Goal: Complete application form

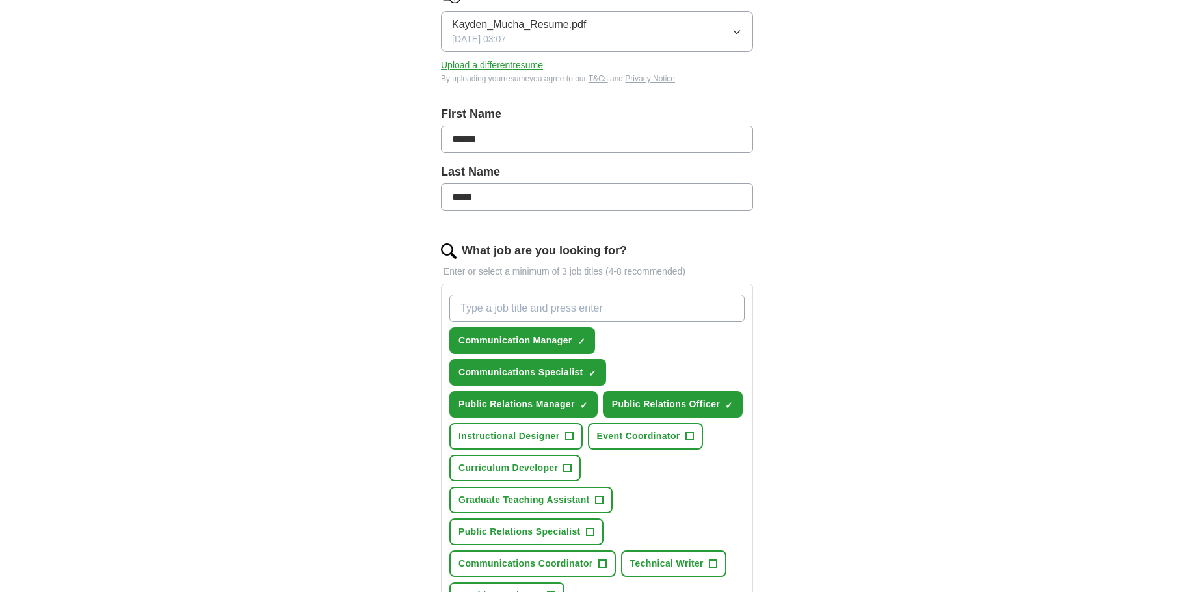
scroll to position [260, 0]
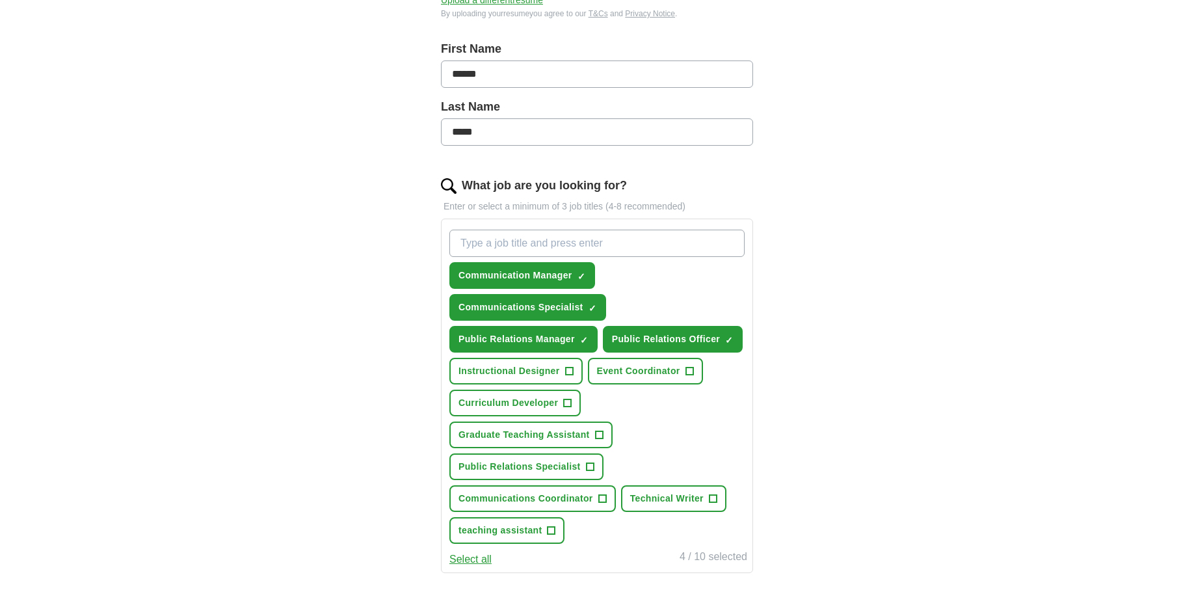
click at [607, 243] on input "What job are you looking for?" at bounding box center [596, 243] width 295 height 27
type input "communication"
click at [587, 505] on button "Communications Coordinator +" at bounding box center [532, 498] width 167 height 27
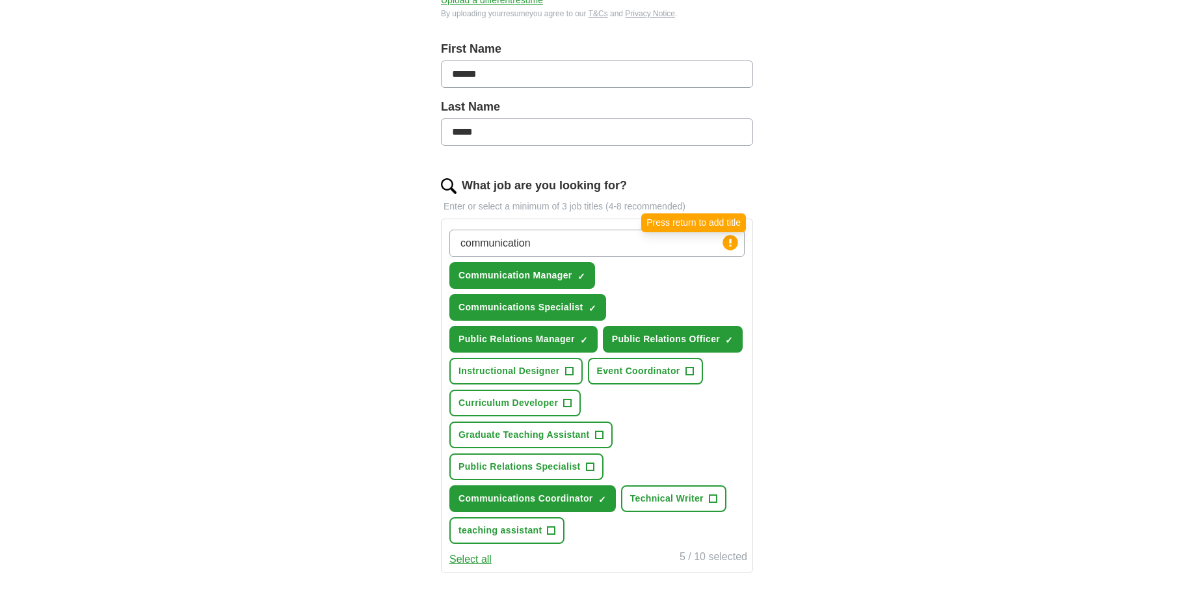
click at [732, 243] on circle at bounding box center [730, 242] width 15 height 15
click at [690, 245] on input "communication" at bounding box center [596, 243] width 295 height 27
click at [592, 464] on span "+" at bounding box center [590, 467] width 8 height 10
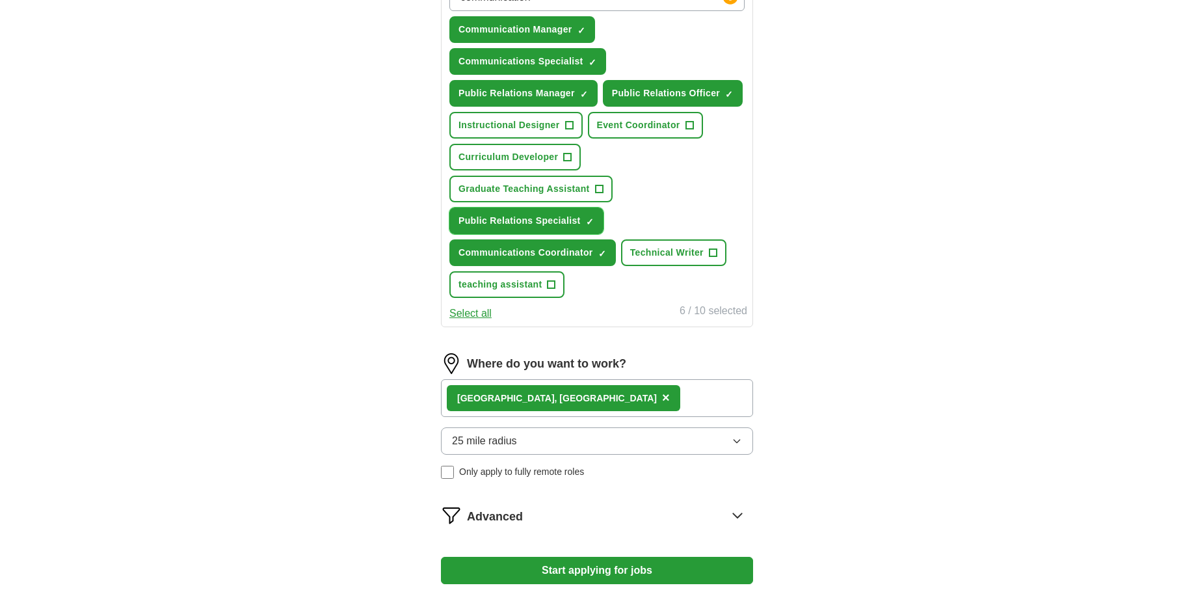
scroll to position [585, 0]
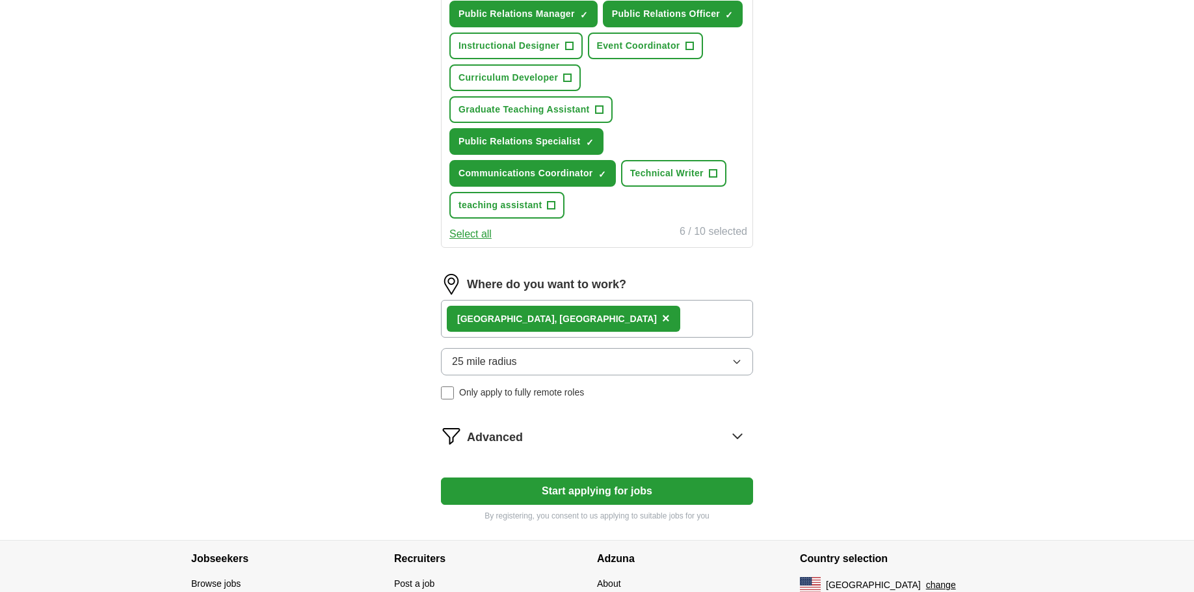
click at [589, 313] on div "[GEOGRAPHIC_DATA], [GEOGRAPHIC_DATA] ×" at bounding box center [597, 319] width 312 height 38
click at [568, 321] on div "[GEOGRAPHIC_DATA], [GEOGRAPHIC_DATA] ×" at bounding box center [597, 319] width 312 height 38
click at [643, 370] on button "25 mile radius" at bounding box center [597, 361] width 312 height 27
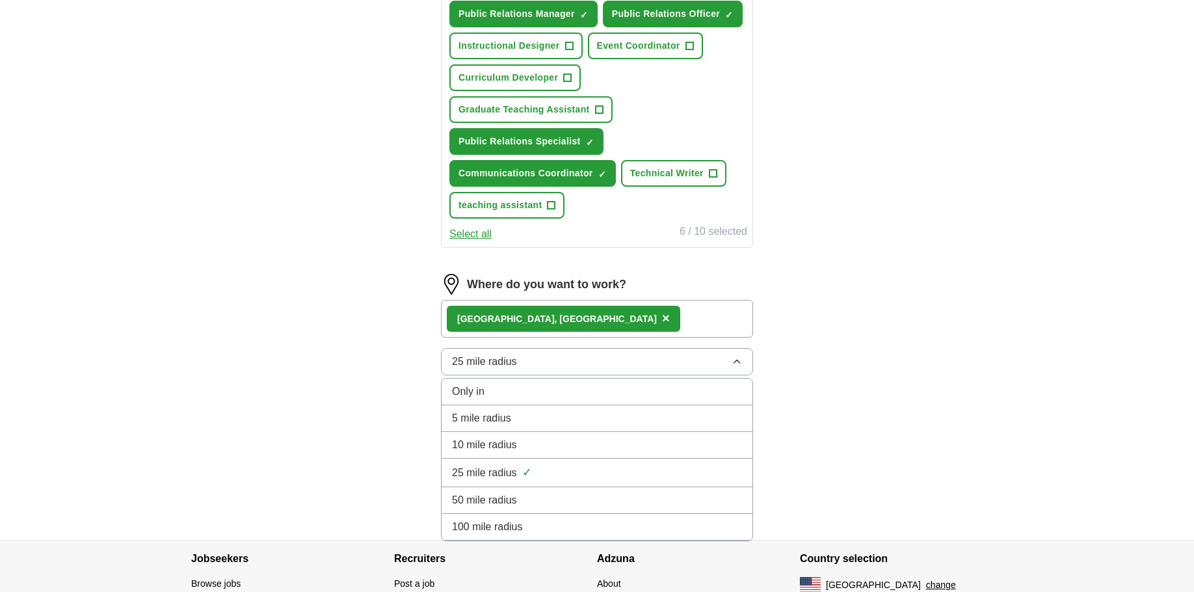
click at [563, 467] on div "25 mile radius ✓" at bounding box center [597, 473] width 290 height 18
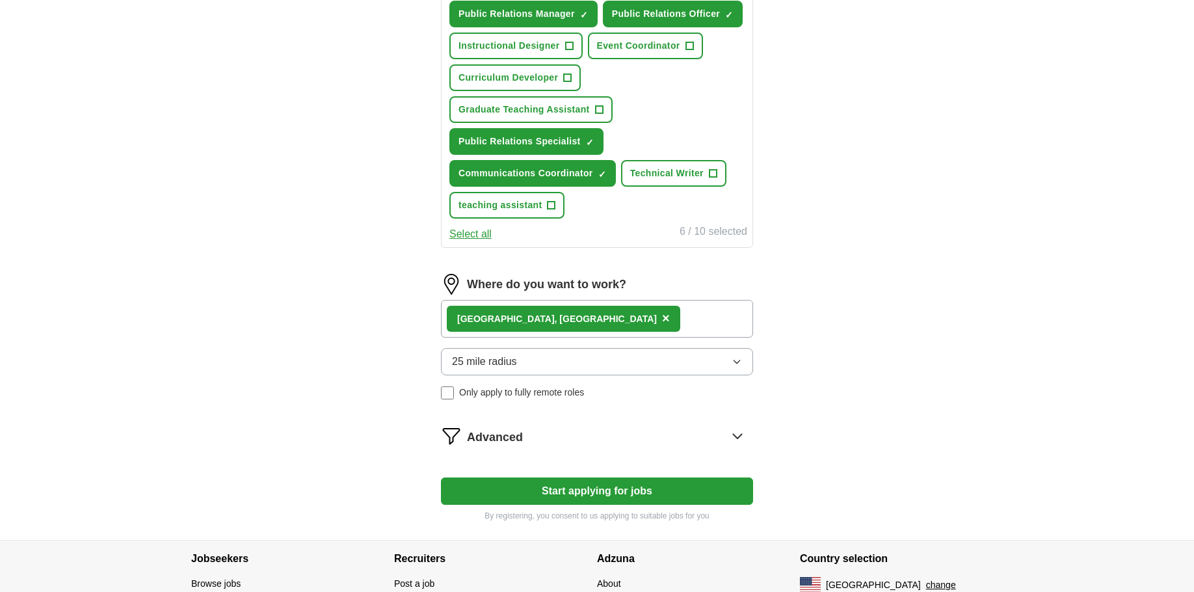
click at [654, 327] on div "[GEOGRAPHIC_DATA], [GEOGRAPHIC_DATA] ×" at bounding box center [597, 319] width 312 height 38
click at [574, 308] on div "[GEOGRAPHIC_DATA], [GEOGRAPHIC_DATA] ×" at bounding box center [597, 319] width 312 height 38
click at [541, 330] on div "[GEOGRAPHIC_DATA], [GEOGRAPHIC_DATA] ×" at bounding box center [597, 319] width 312 height 38
click at [697, 430] on div "Advanced" at bounding box center [610, 435] width 286 height 21
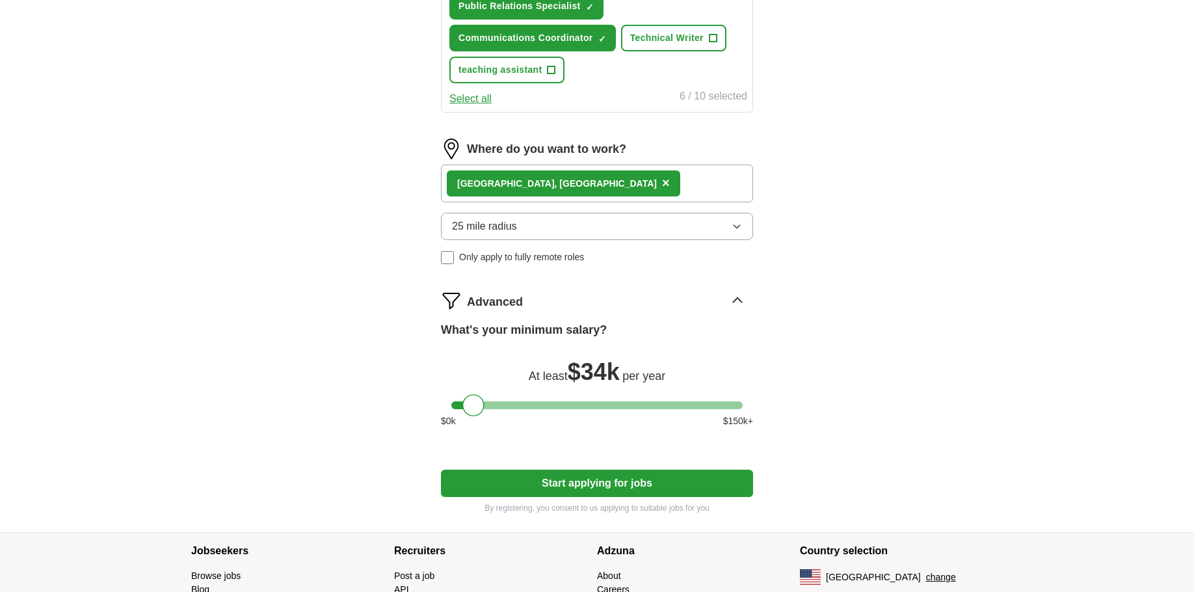
scroll to position [780, 0]
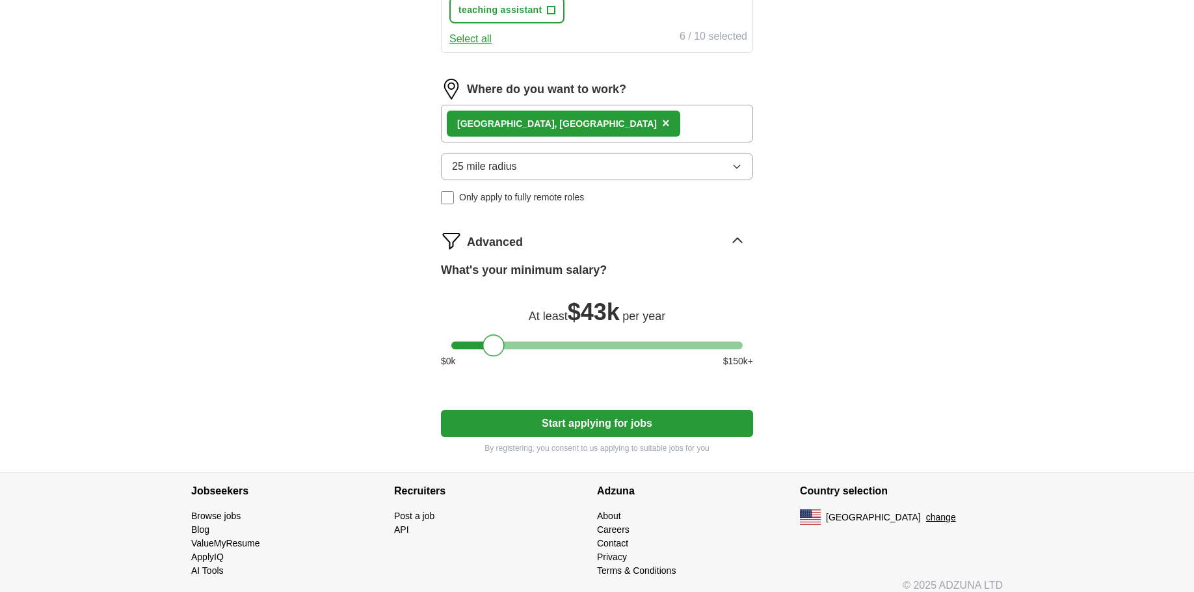
drag, startPoint x: 480, startPoint y: 347, endPoint x: 500, endPoint y: 353, distance: 20.6
click at [500, 353] on div at bounding box center [494, 345] width 22 height 22
click at [606, 418] on button "Start applying for jobs" at bounding box center [597, 423] width 312 height 27
select select "**"
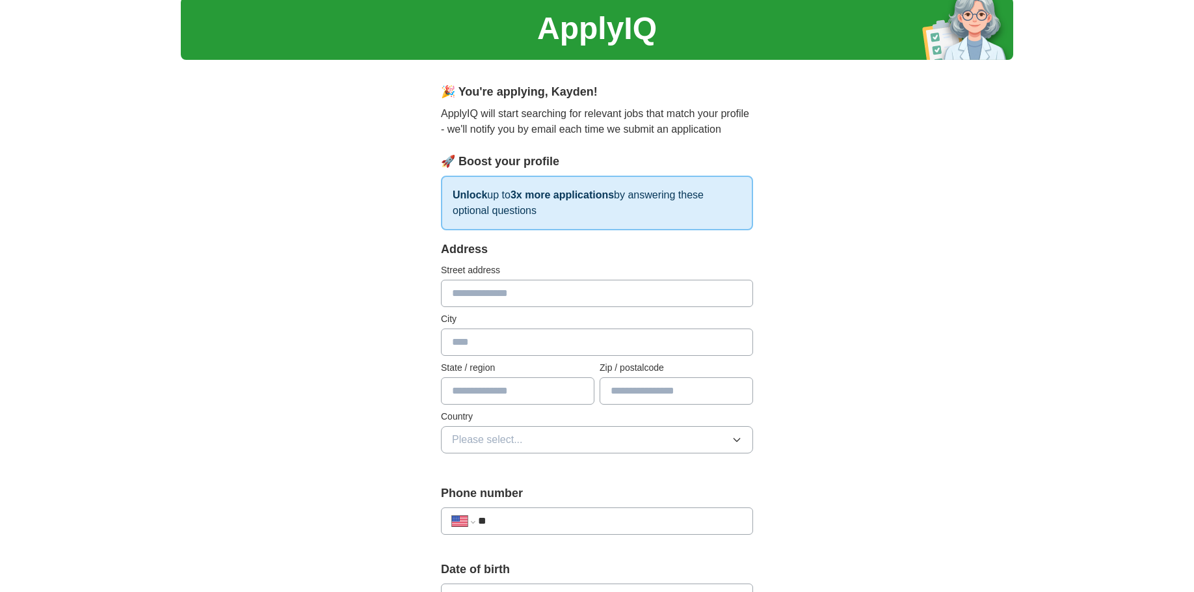
scroll to position [65, 0]
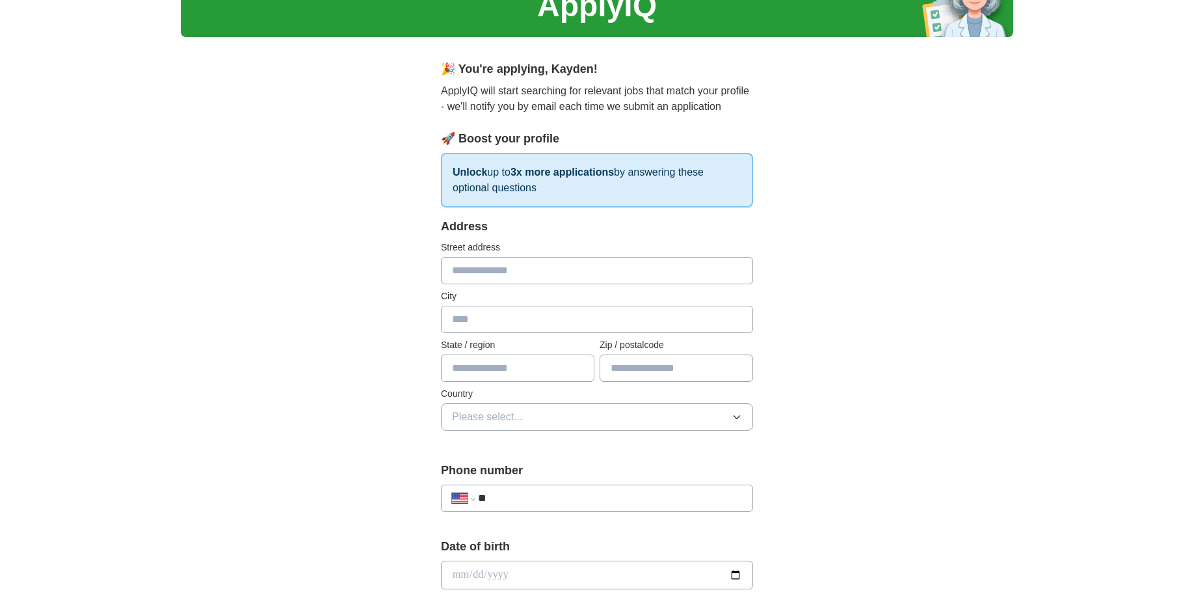
click at [539, 274] on input "text" at bounding box center [597, 270] width 312 height 27
type input "**********"
type input "*******"
type input "**"
type input "*****"
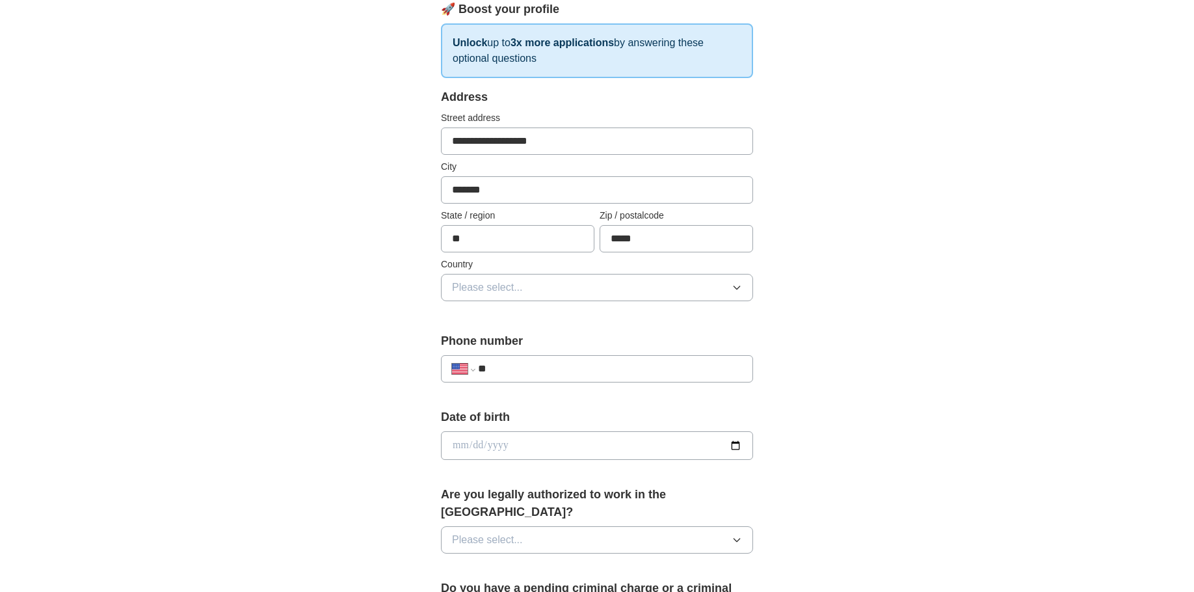
scroll to position [195, 0]
click at [559, 286] on button "Please select..." at bounding box center [597, 286] width 312 height 27
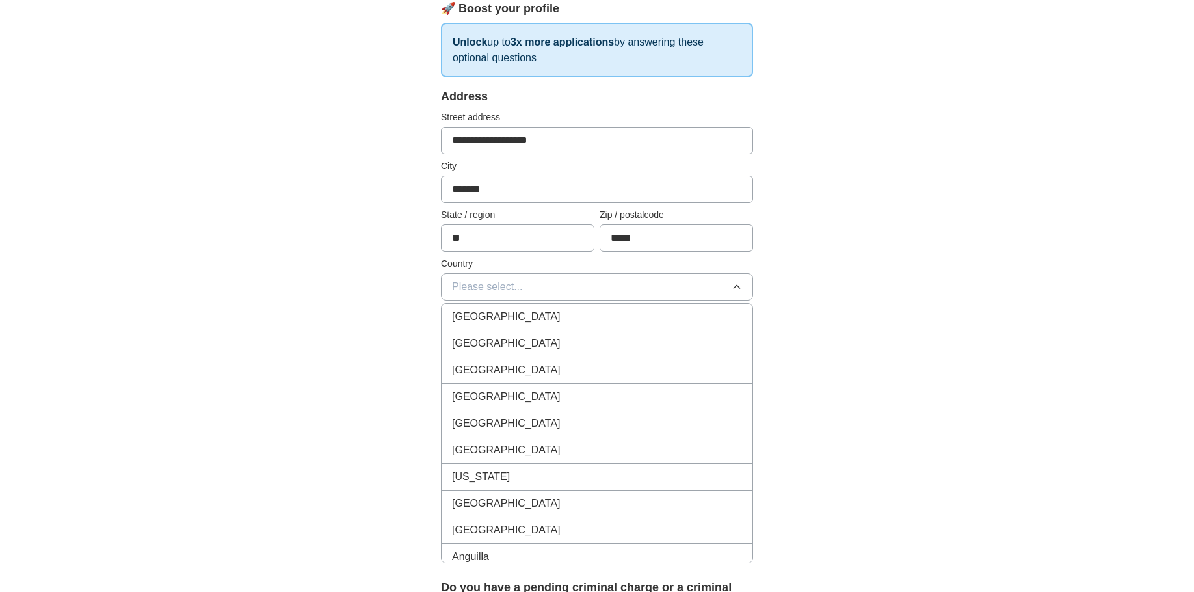
click at [544, 346] on div "[GEOGRAPHIC_DATA]" at bounding box center [597, 344] width 290 height 16
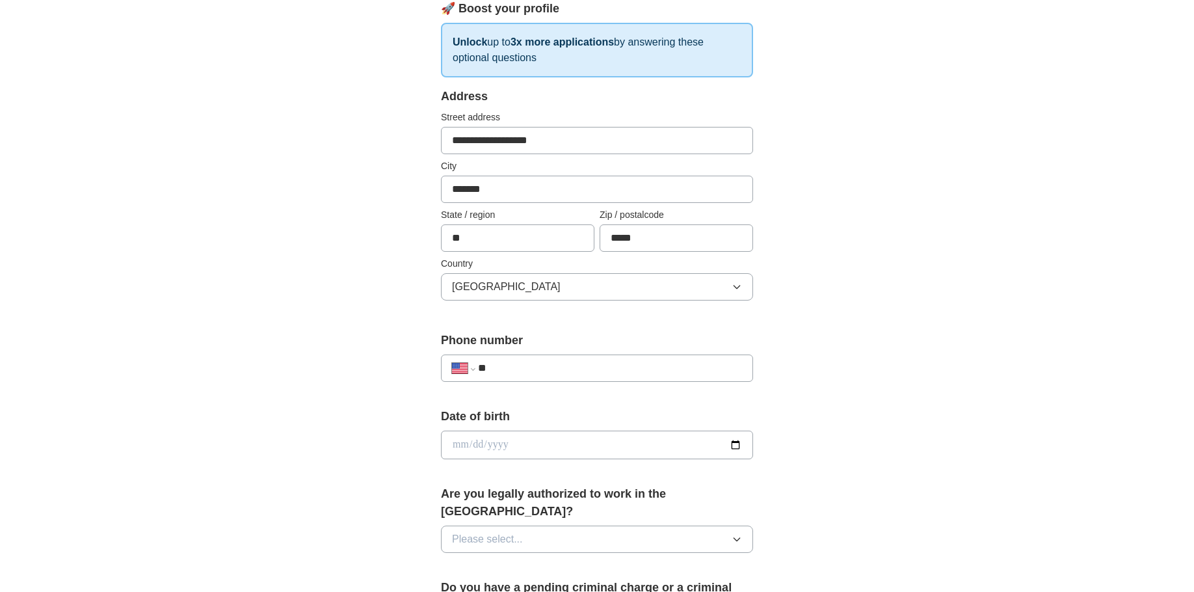
click at [539, 366] on input "**" at bounding box center [610, 368] width 264 height 16
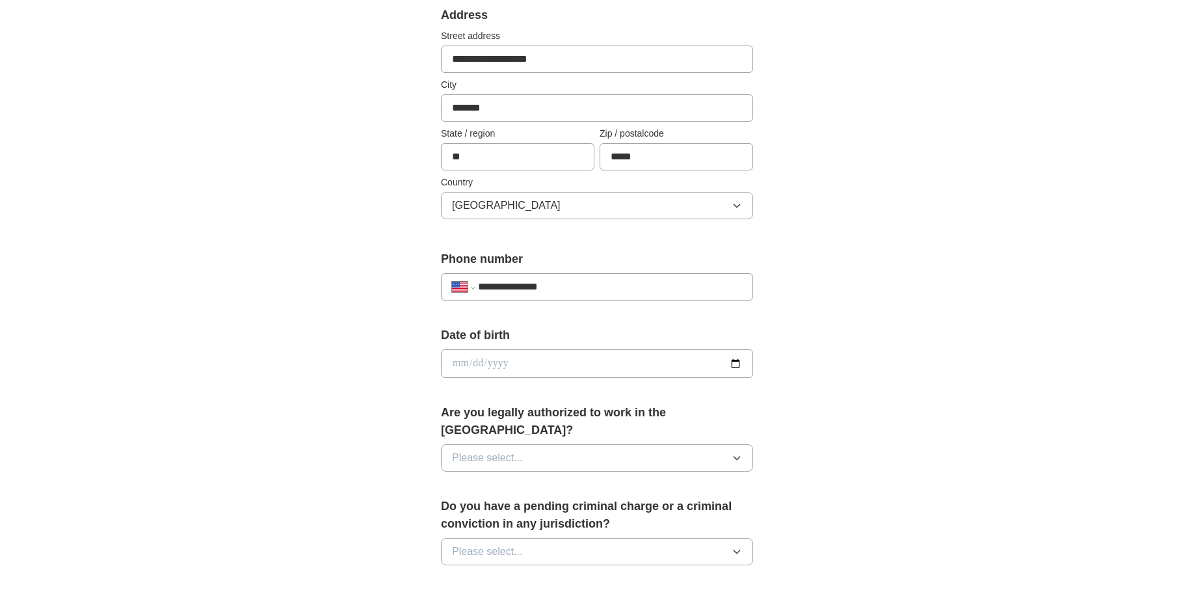
scroll to position [325, 0]
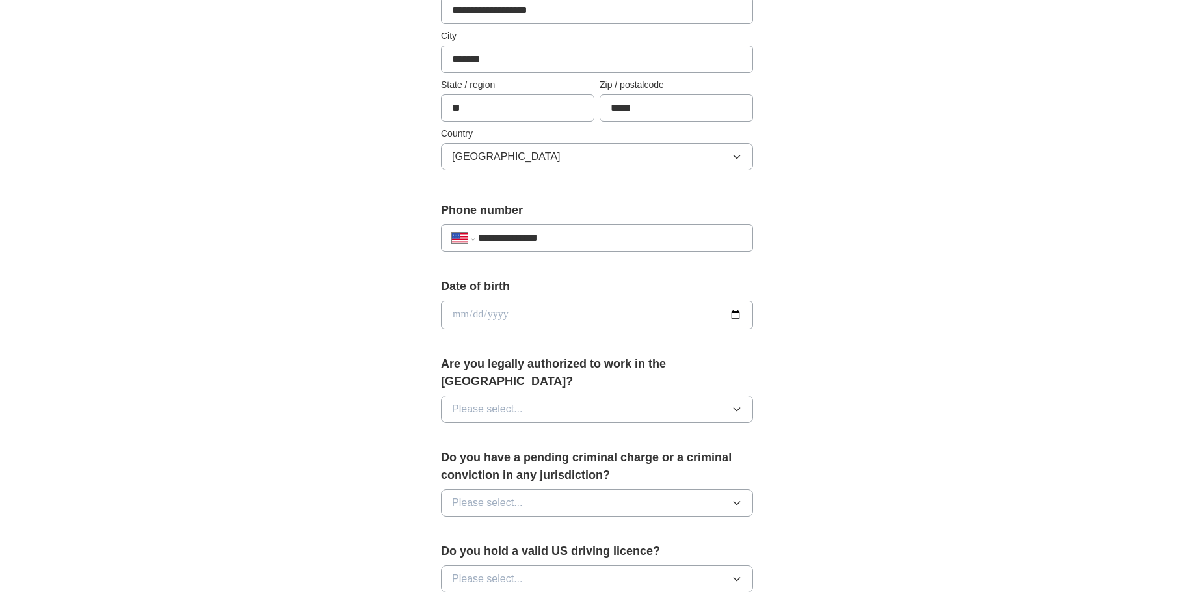
type input "**********"
click at [559, 315] on input "date" at bounding box center [597, 314] width 312 height 29
type input "**********"
click at [552, 395] on button "Please select..." at bounding box center [597, 408] width 312 height 27
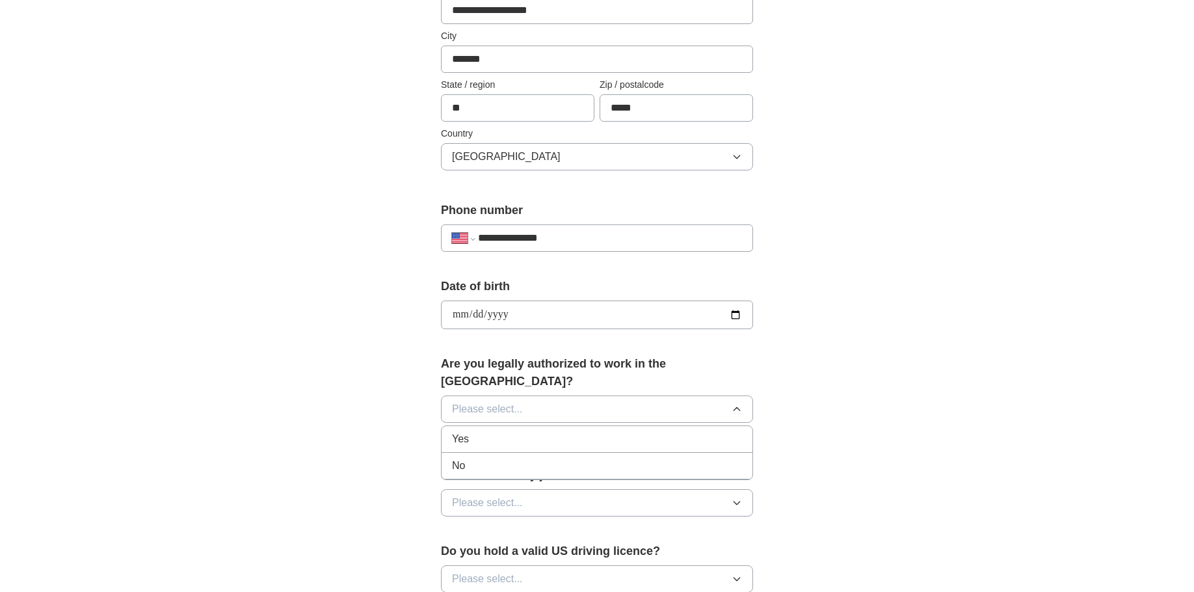
click at [488, 313] on input "**********" at bounding box center [597, 314] width 312 height 29
type input "**********"
click at [554, 395] on button "Please select..." at bounding box center [597, 408] width 312 height 27
click at [517, 431] on div "Yes" at bounding box center [597, 439] width 290 height 16
click at [606, 492] on button "Please select..." at bounding box center [597, 502] width 312 height 27
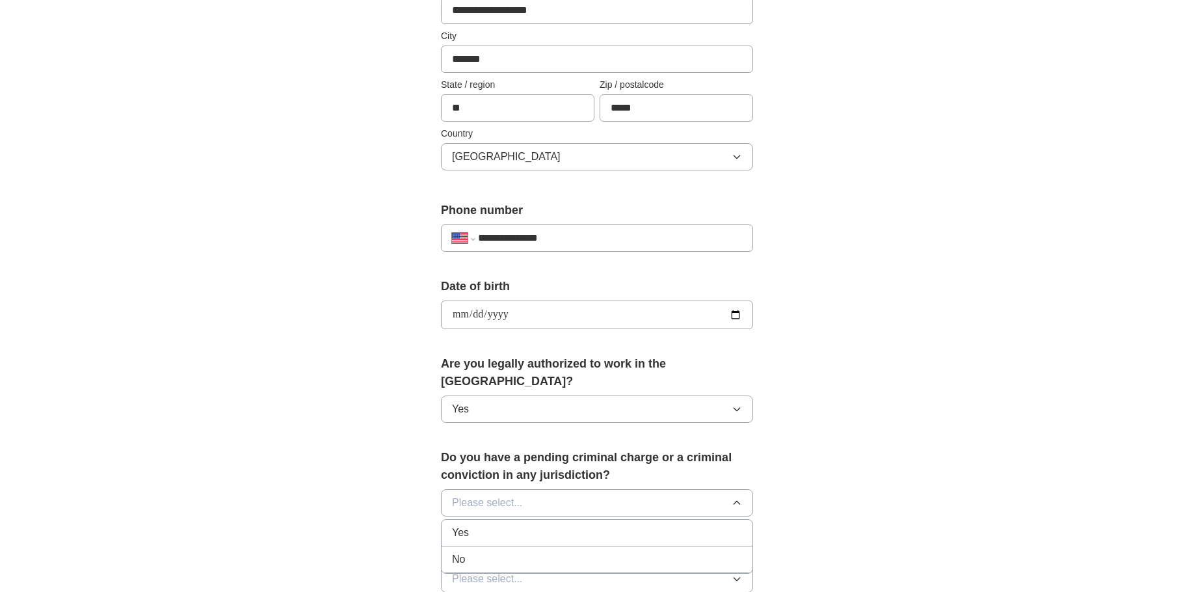
click at [572, 552] on div "No" at bounding box center [597, 560] width 290 height 16
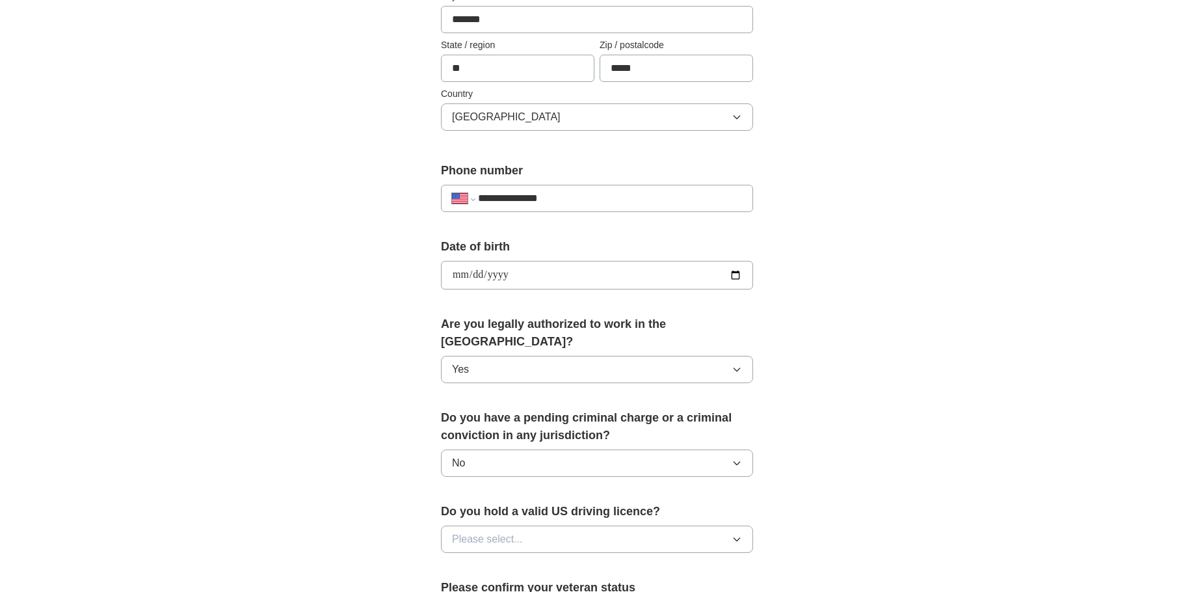
scroll to position [520, 0]
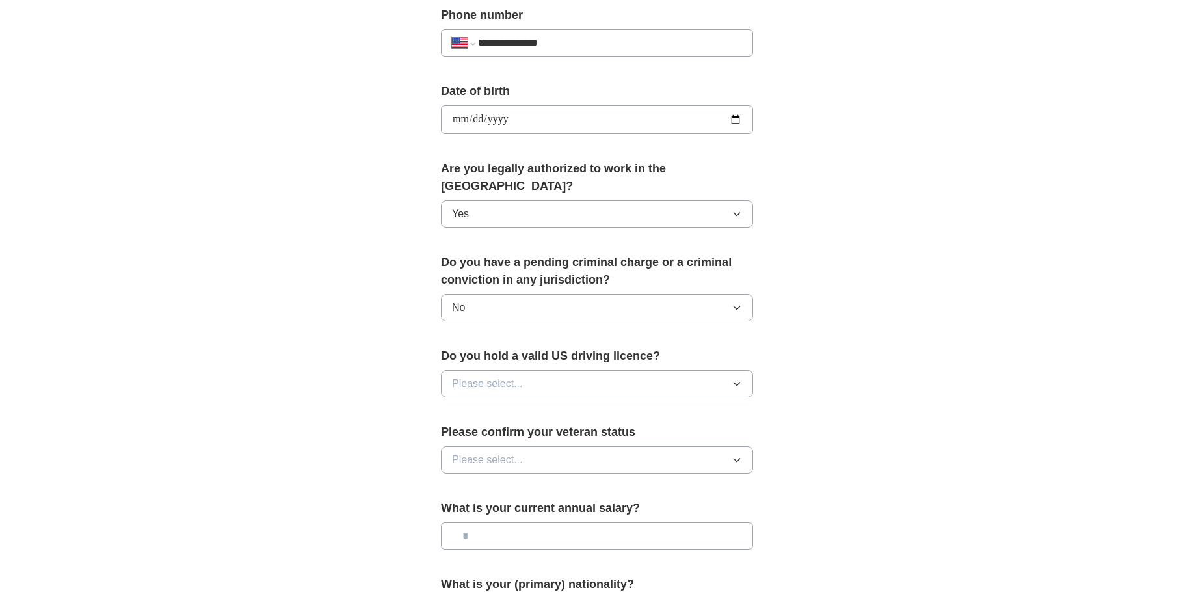
click at [593, 370] on button "Please select..." at bounding box center [597, 383] width 312 height 27
click at [540, 406] on div "Yes" at bounding box center [597, 414] width 290 height 16
click at [530, 446] on button "Please select..." at bounding box center [597, 459] width 312 height 27
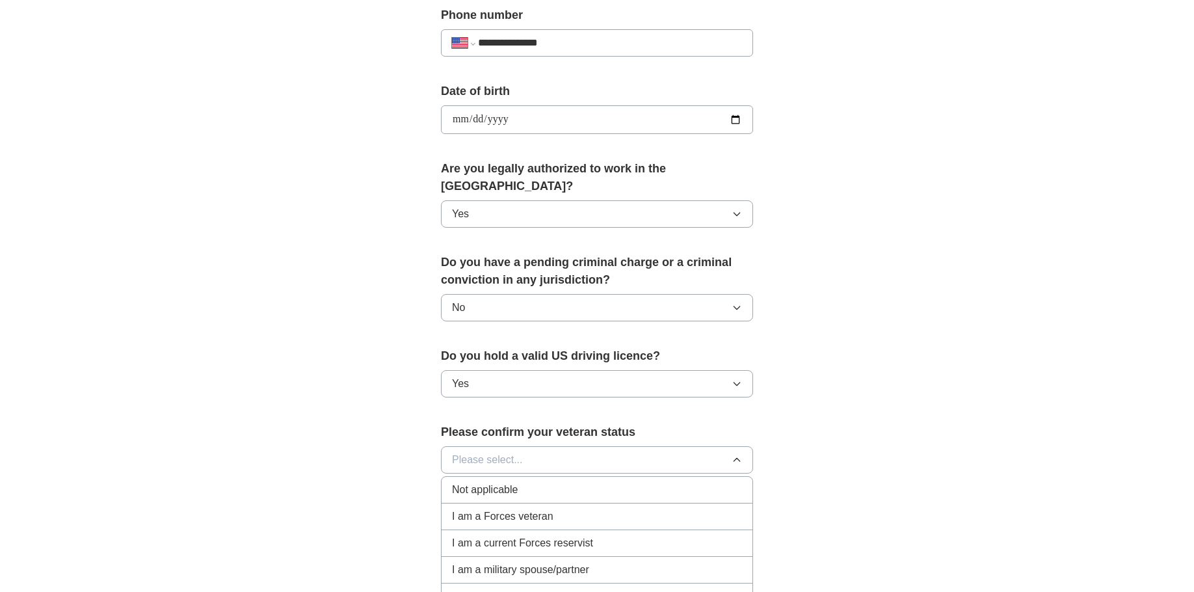
click at [525, 482] on div "Not applicable" at bounding box center [597, 490] width 290 height 16
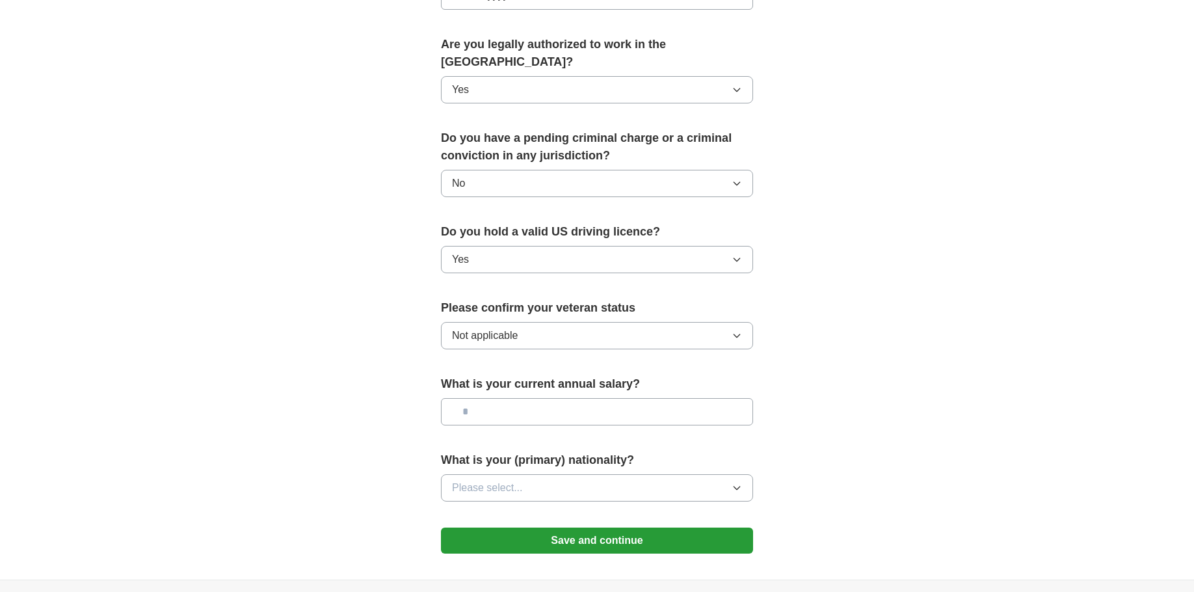
scroll to position [650, 0]
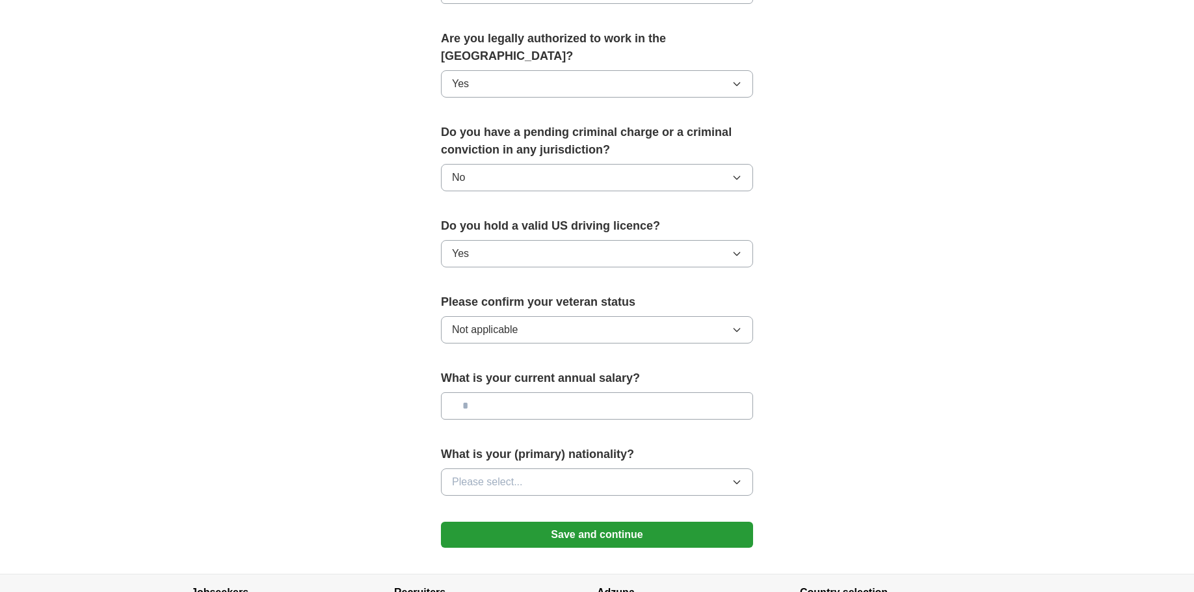
click at [646, 468] on button "Please select..." at bounding box center [597, 481] width 312 height 27
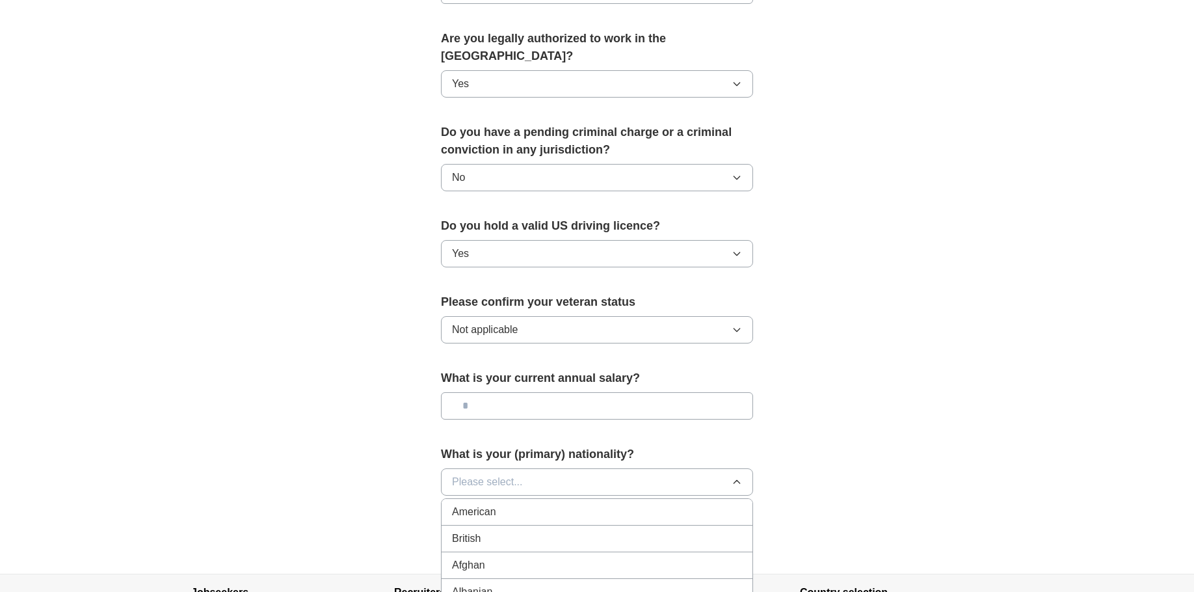
click at [572, 504] on div "American" at bounding box center [597, 512] width 290 height 16
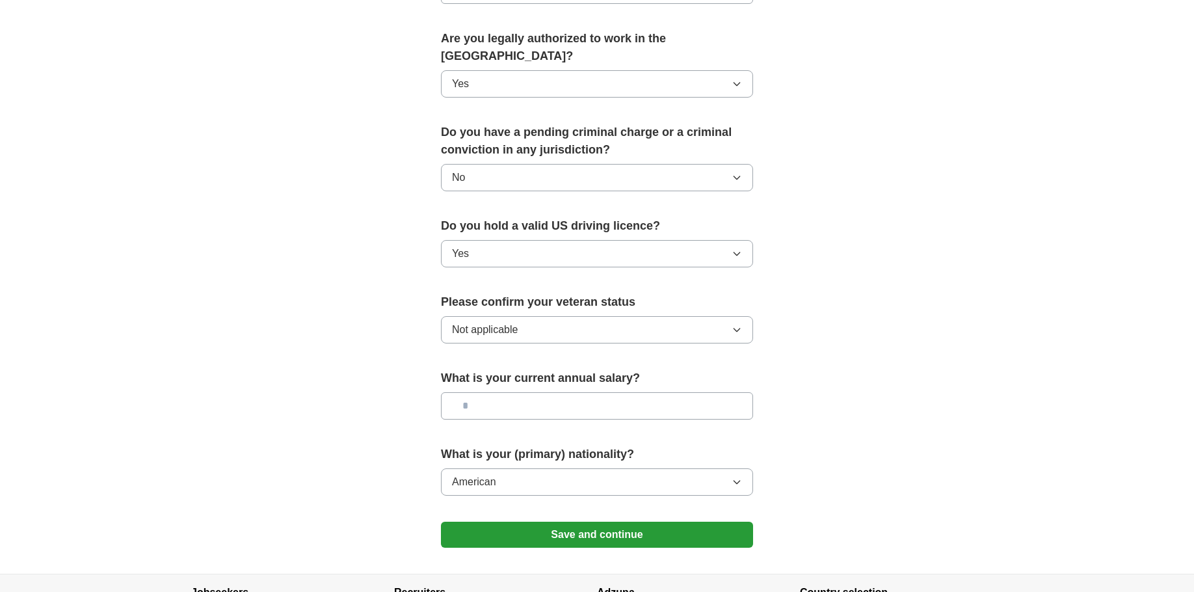
click at [585, 522] on button "Save and continue" at bounding box center [597, 535] width 312 height 26
